Goal: Task Accomplishment & Management: Complete application form

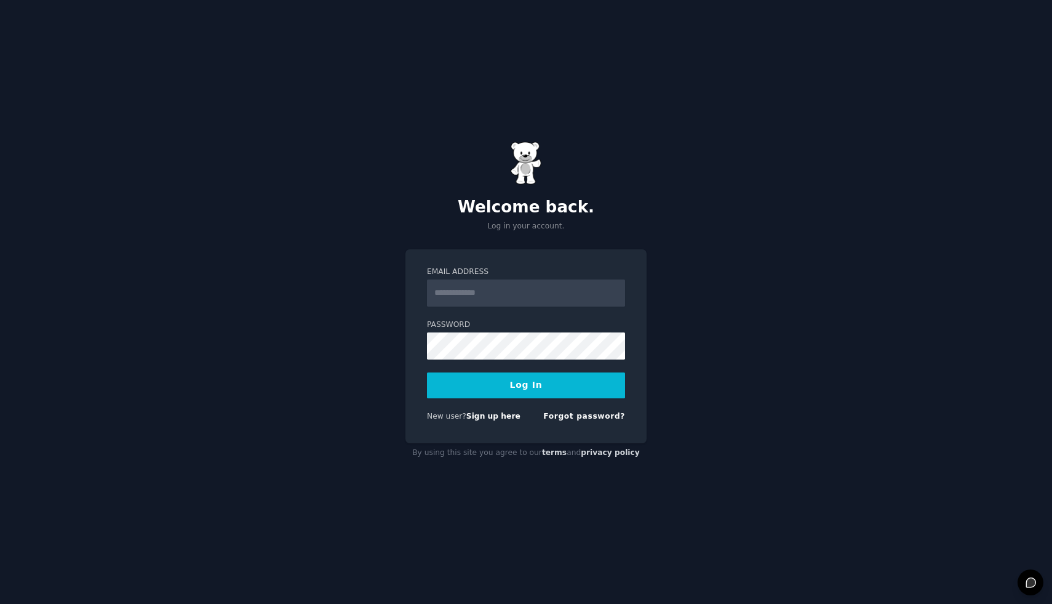
click at [481, 292] on input "Email Address" at bounding box center [526, 292] width 198 height 27
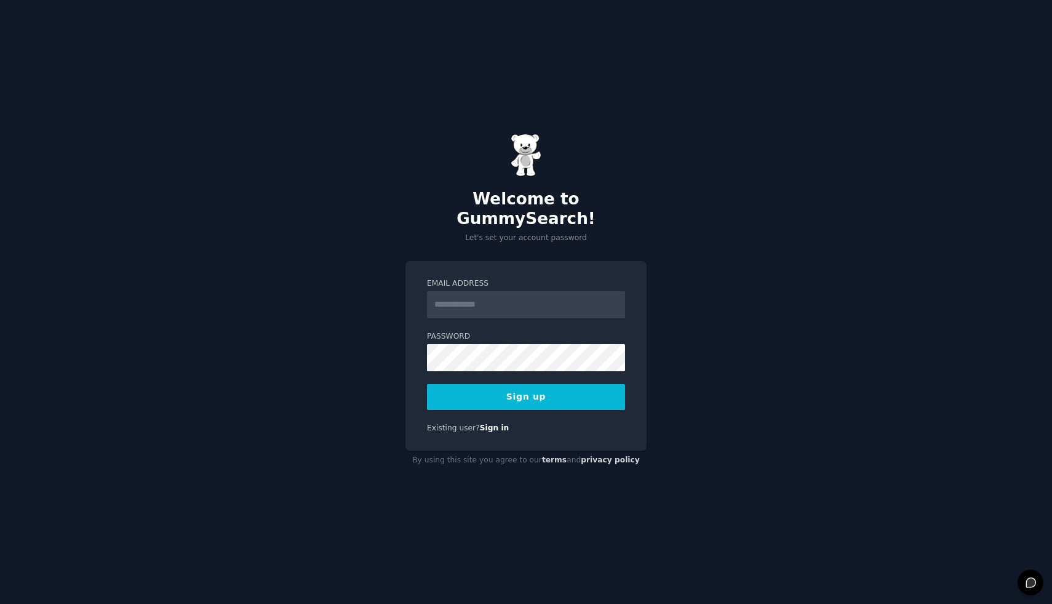
click at [503, 299] on input "Email Address" at bounding box center [526, 304] width 198 height 27
type input "**********"
click at [526, 387] on button "Sign up" at bounding box center [526, 397] width 198 height 26
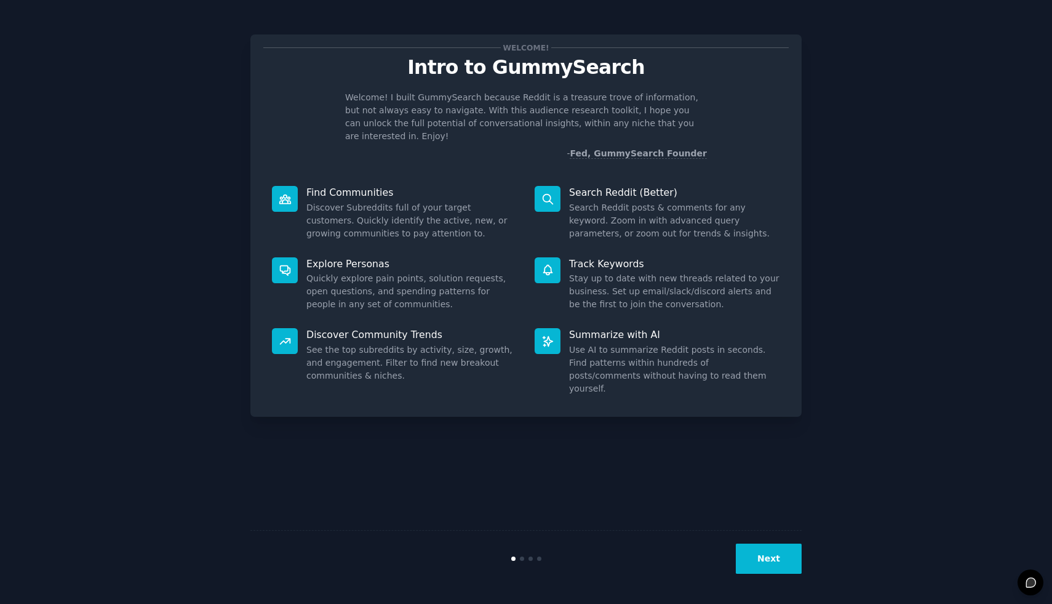
click at [779, 550] on button "Next" at bounding box center [769, 558] width 66 height 30
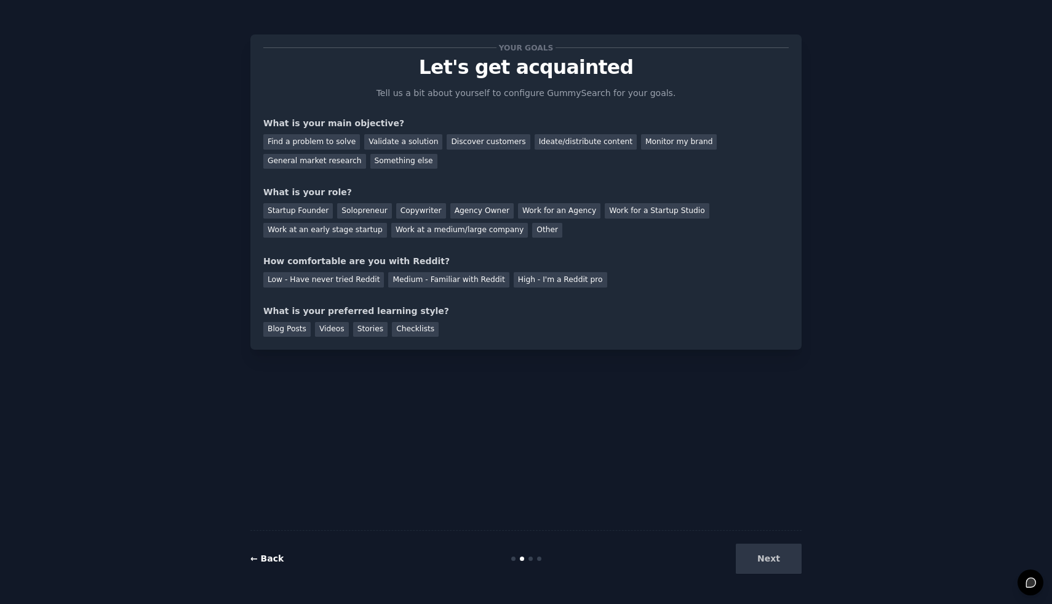
click at [266, 558] on link "← Back" at bounding box center [266, 558] width 33 height 10
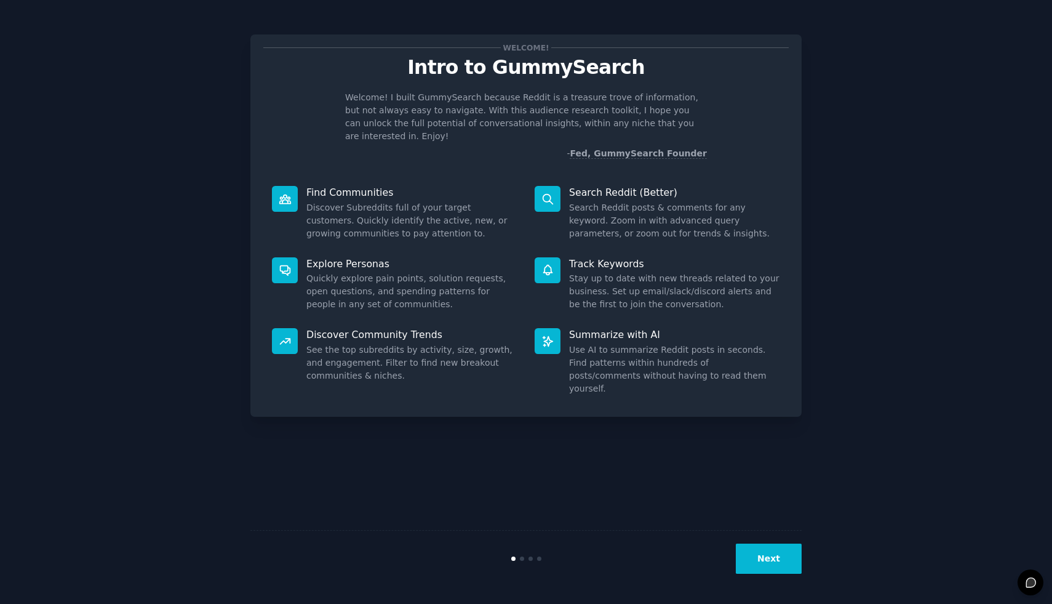
click at [751, 563] on button "Next" at bounding box center [769, 558] width 66 height 30
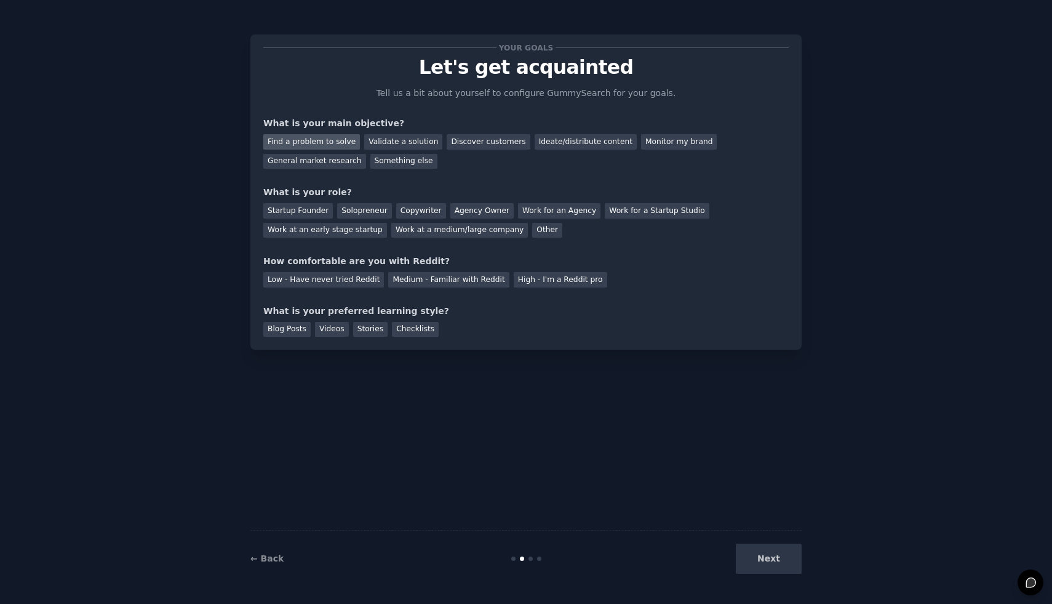
click at [285, 139] on div "Find a problem to solve" at bounding box center [311, 141] width 97 height 15
click at [398, 139] on div "Validate a solution" at bounding box center [403, 141] width 78 height 15
click at [405, 113] on div "Your goals Let's get acquainted Tell us a bit about yourself to configure Gummy…" at bounding box center [526, 191] width 526 height 289
click at [318, 142] on div "Find a problem to solve" at bounding box center [311, 141] width 97 height 15
click at [350, 205] on div "Solopreneur" at bounding box center [364, 210] width 54 height 15
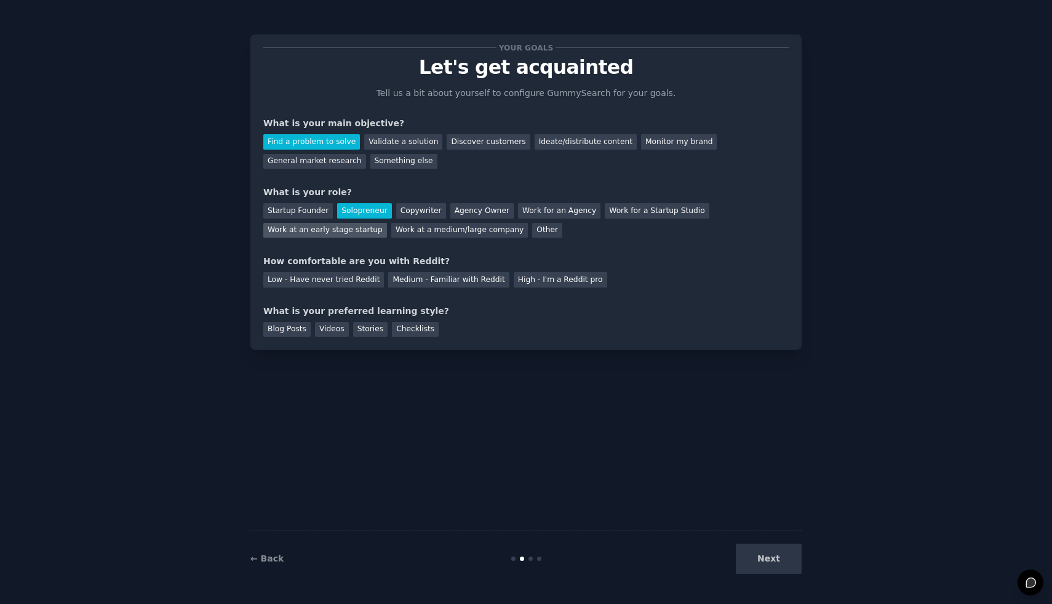
click at [347, 230] on div "Work at an early stage startup" at bounding box center [325, 230] width 124 height 15
click at [348, 279] on div "Low - Have never tried Reddit" at bounding box center [323, 279] width 121 height 15
click at [330, 324] on div "Videos" at bounding box center [332, 329] width 34 height 15
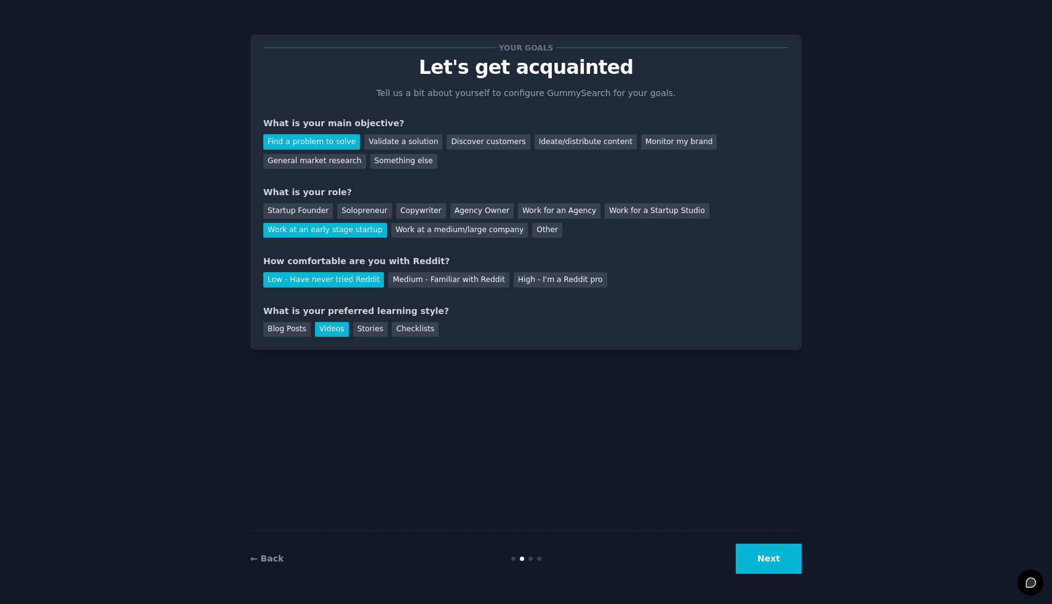
click at [751, 557] on button "Next" at bounding box center [769, 558] width 66 height 30
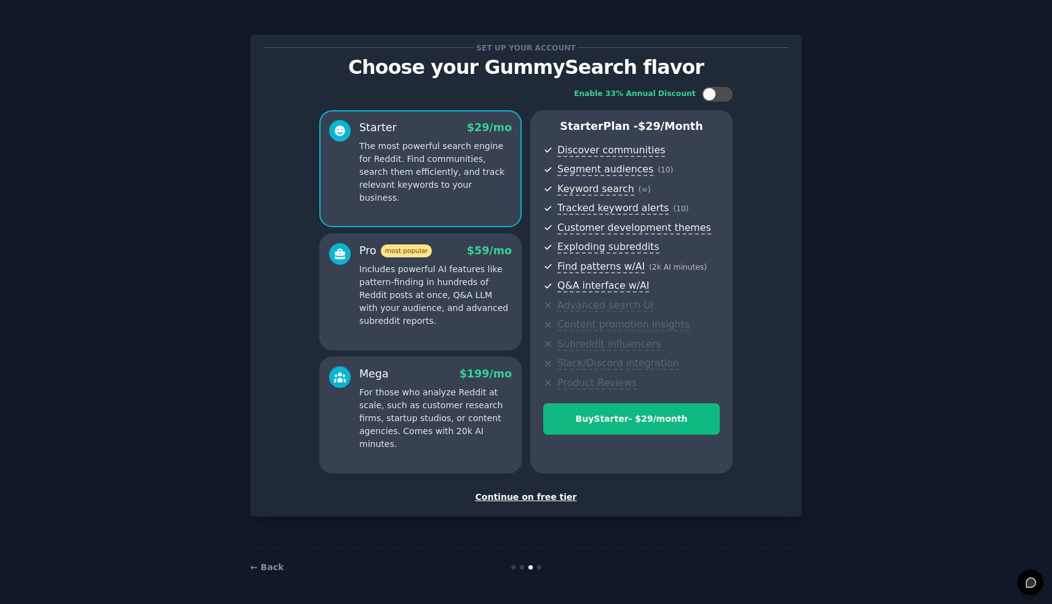
click at [531, 495] on div "Continue on free tier" at bounding box center [526, 497] width 526 height 13
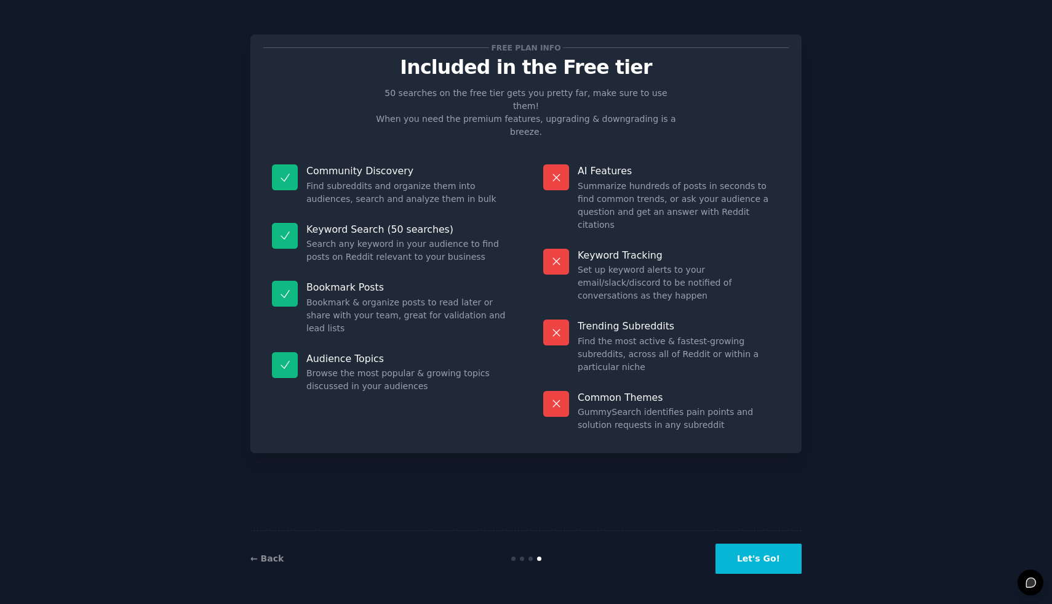
click at [756, 562] on button "Let's Go!" at bounding box center [759, 558] width 86 height 30
